Goal: Book appointment/travel/reservation

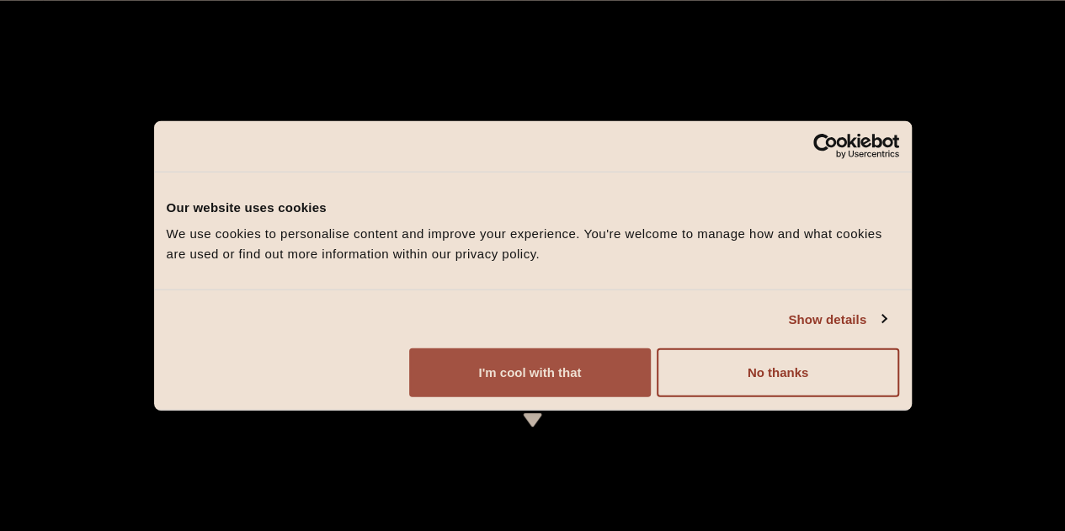
click at [651, 397] on button "I'm cool with that" at bounding box center [530, 373] width 242 height 49
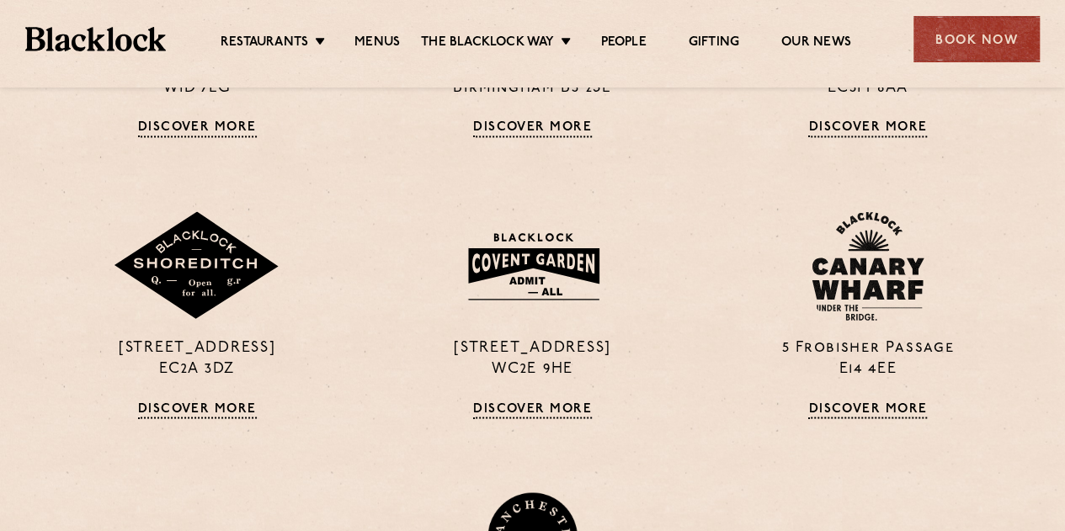
scroll to position [1179, 0]
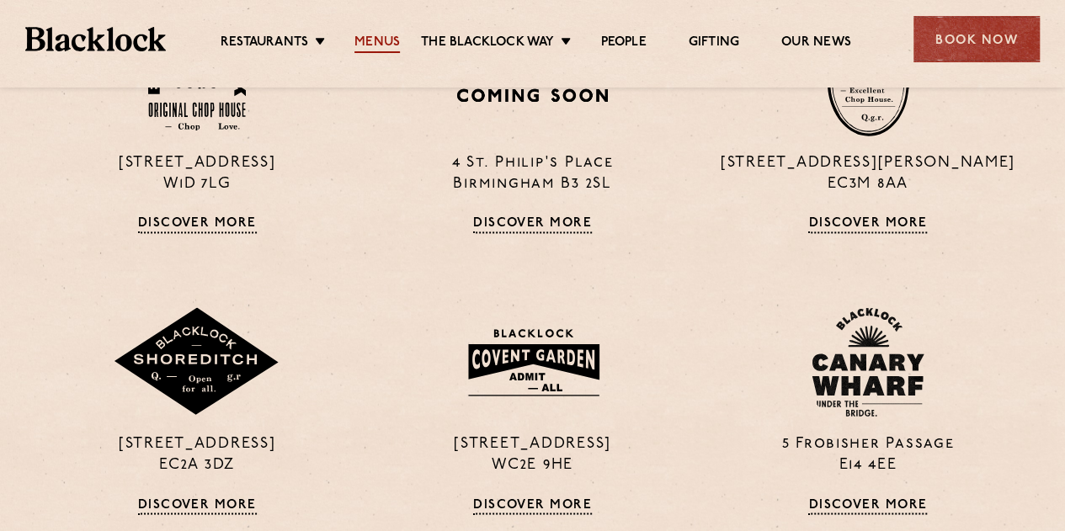
click at [389, 42] on link "Menus" at bounding box center [376, 44] width 45 height 19
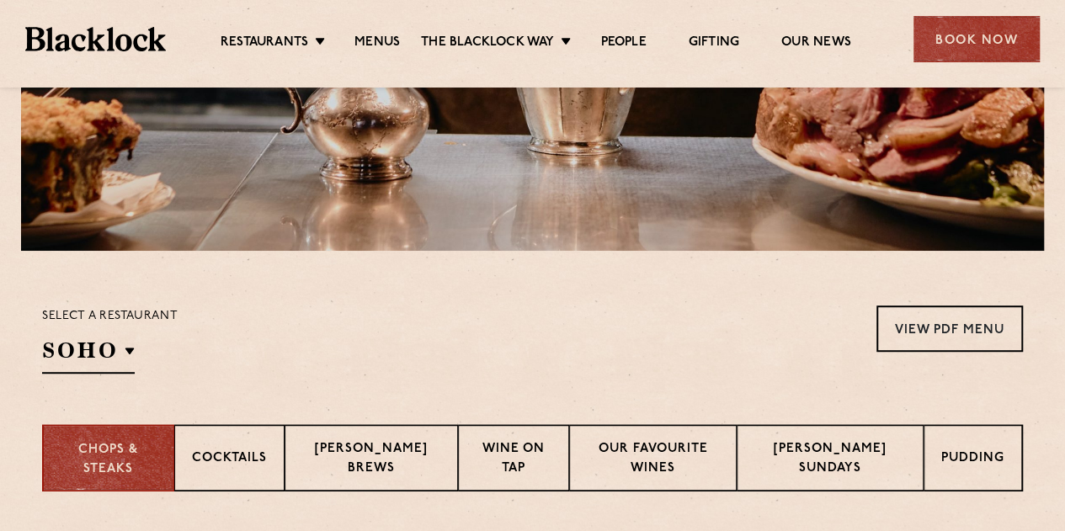
scroll to position [253, 0]
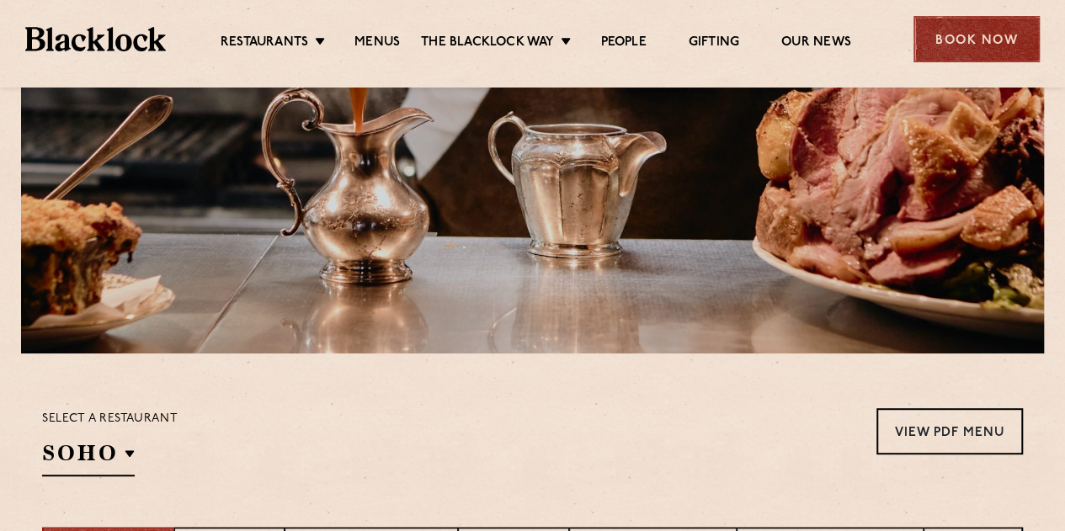
click at [988, 36] on div "Book Now" at bounding box center [976, 39] width 126 height 46
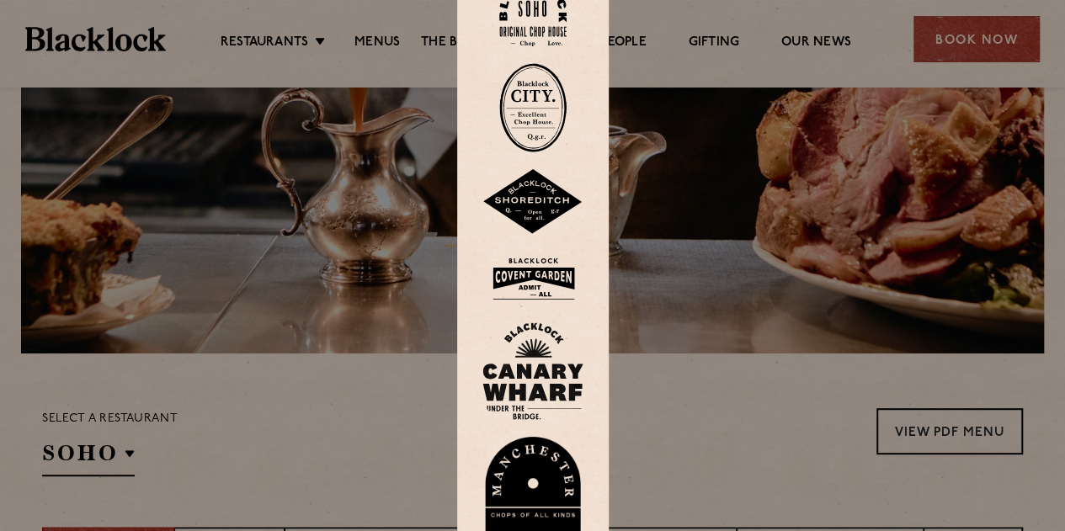
click at [530, 200] on img at bounding box center [532, 202] width 101 height 66
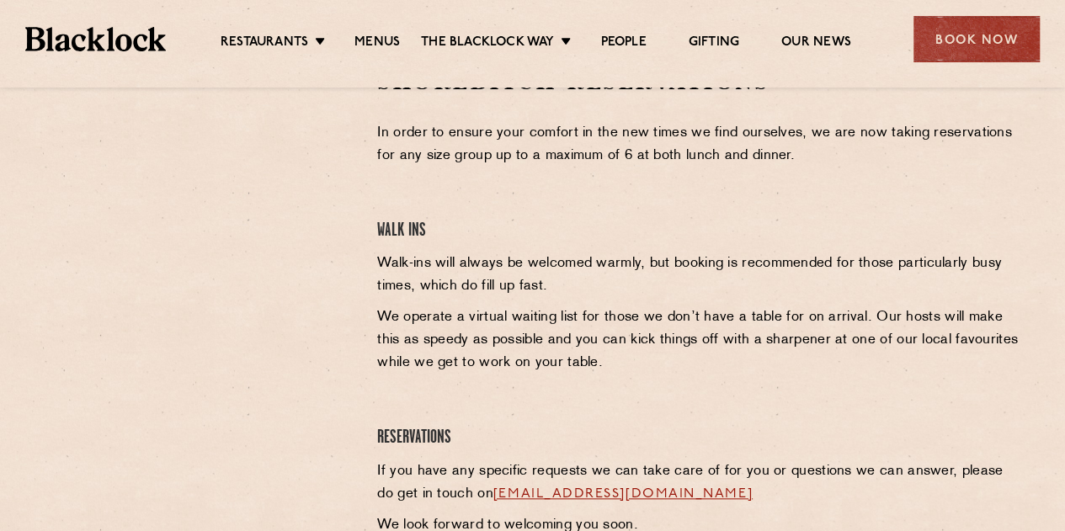
scroll to position [505, 0]
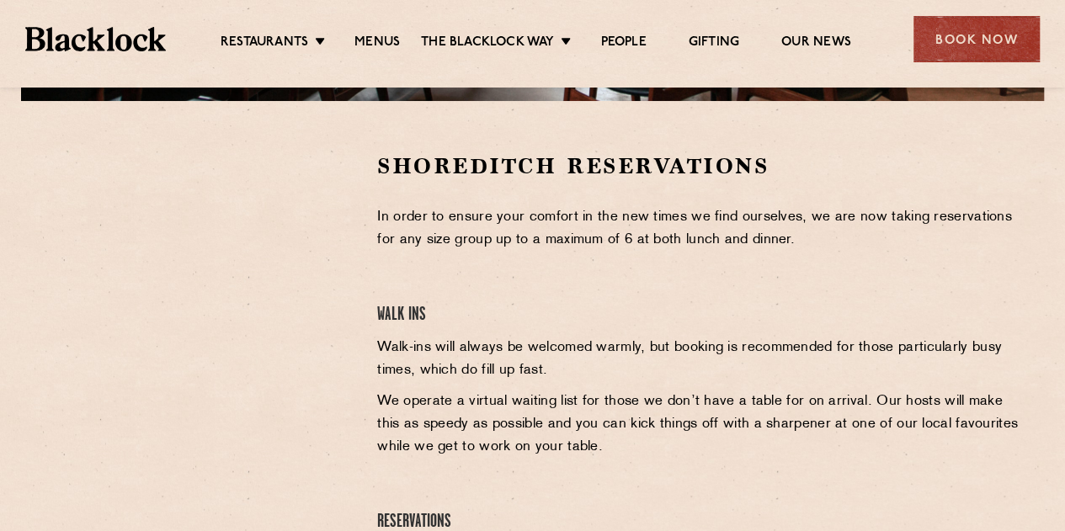
click at [431, 143] on section "Shoreditch Reservations In order to ensure your comfort in the new times we fin…" at bounding box center [532, 390] width 1065 height 579
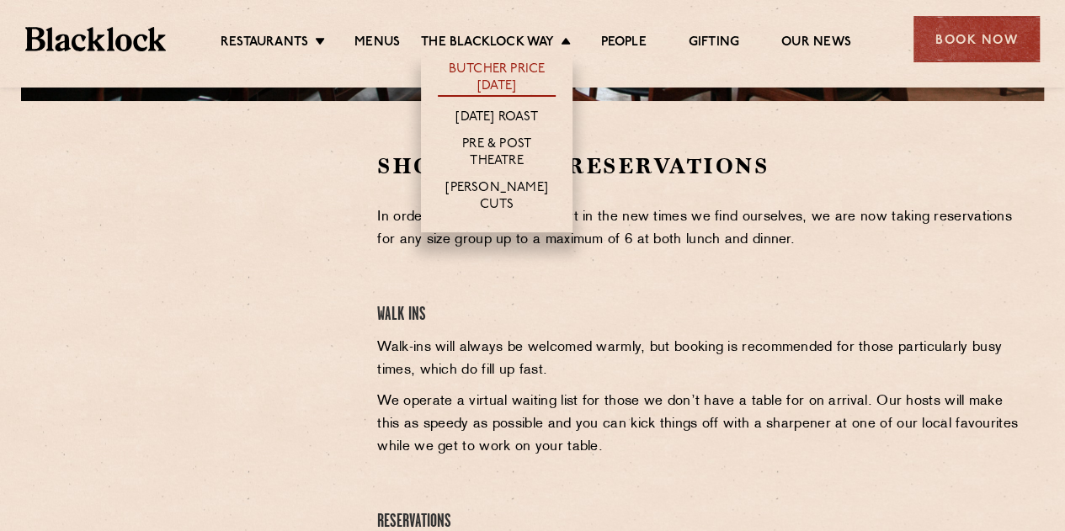
click at [530, 72] on link "Butcher Price [DATE]" at bounding box center [497, 78] width 118 height 35
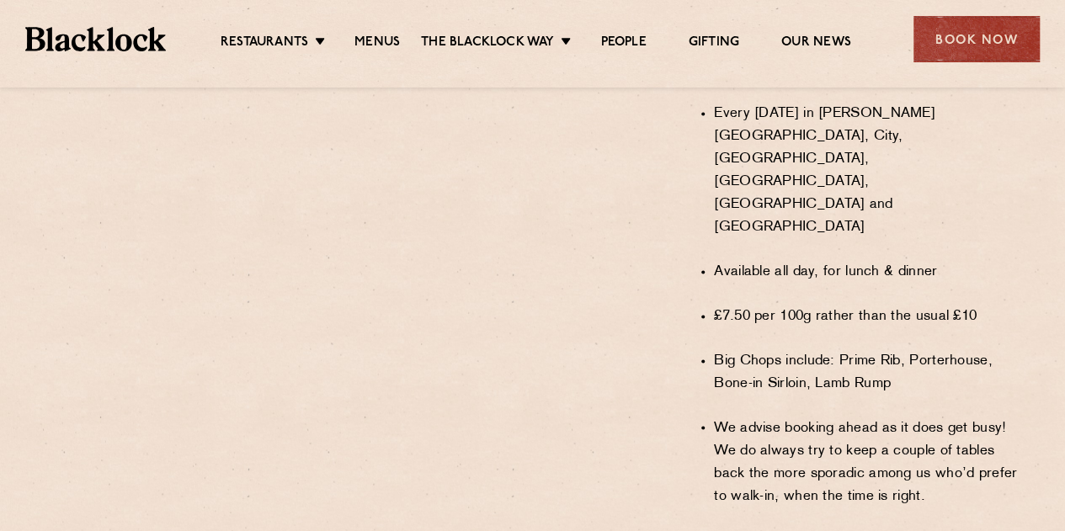
scroll to position [1383, 0]
